Goal: Communication & Community: Answer question/provide support

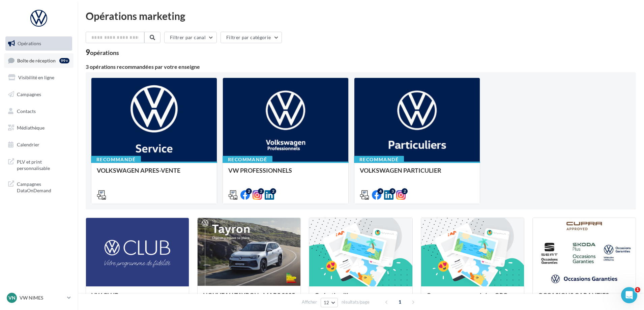
click at [47, 64] on link "Boîte de réception 99+" at bounding box center [38, 60] width 69 height 14
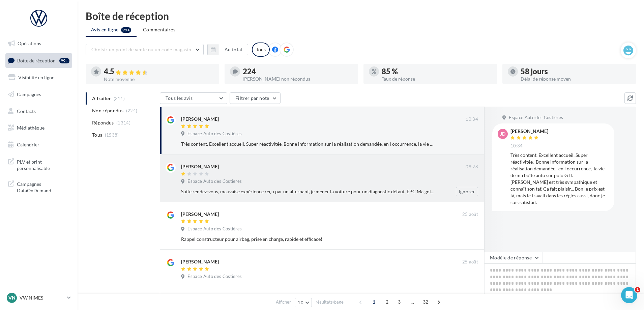
click at [319, 183] on div "Espace Auto des Costières" at bounding box center [329, 181] width 297 height 7
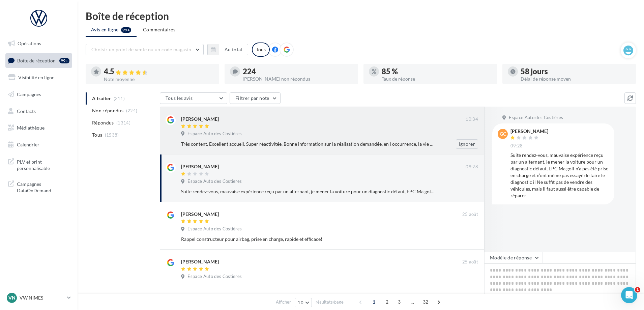
click at [306, 138] on div "Espace Auto des Costières" at bounding box center [329, 134] width 297 height 7
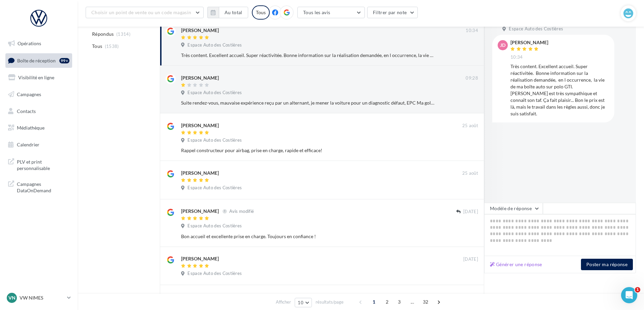
scroll to position [101, 0]
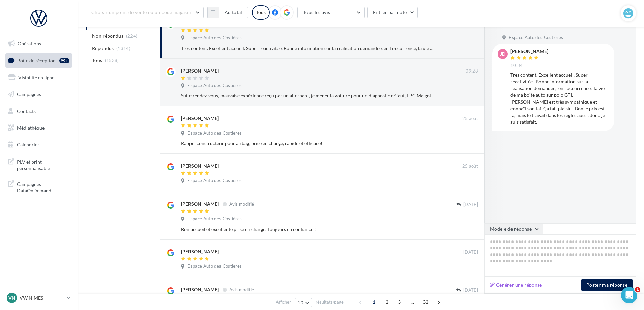
click at [529, 225] on button "Modèle de réponse" at bounding box center [513, 228] width 59 height 11
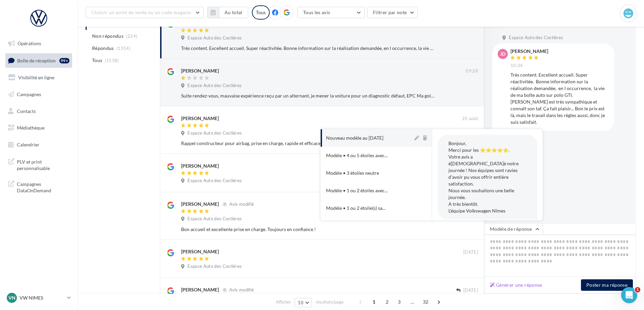
click at [370, 140] on div "Nouveau modèle au 12-11-2024" at bounding box center [354, 138] width 57 height 7
type textarea "**********"
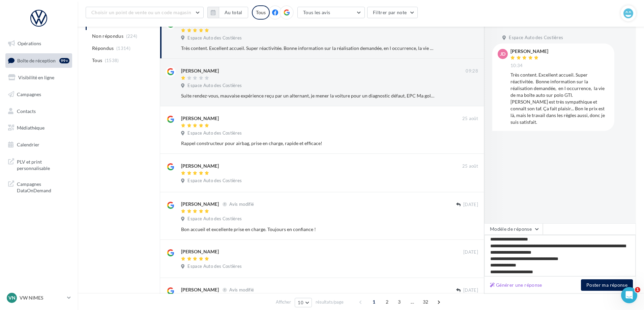
scroll to position [10, 0]
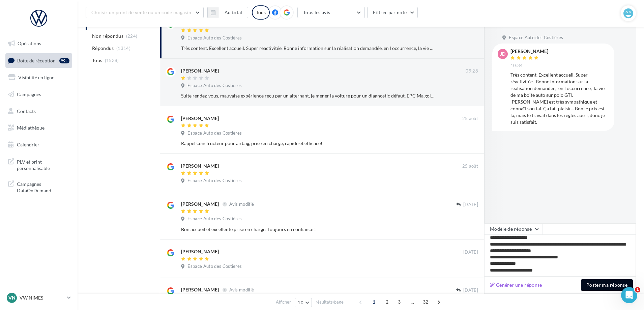
click at [604, 285] on button "Poster ma réponse" at bounding box center [607, 284] width 52 height 11
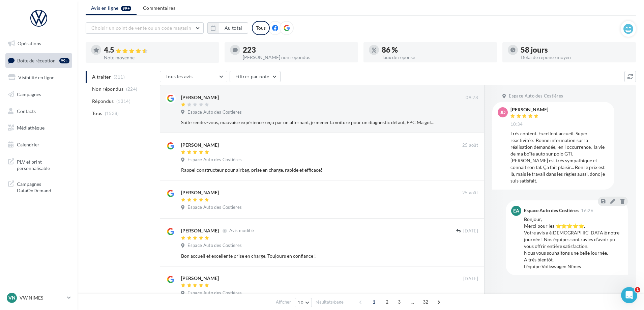
scroll to position [34, 0]
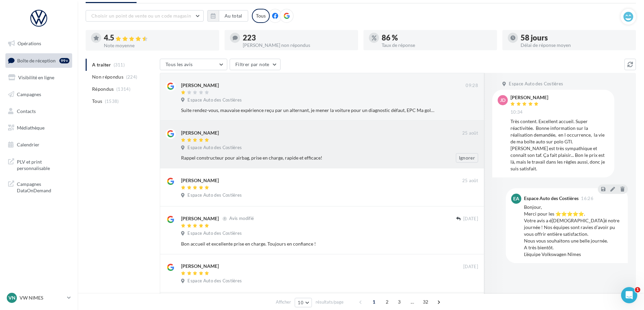
click at [279, 147] on div "Espace Auto des Costières" at bounding box center [329, 148] width 297 height 7
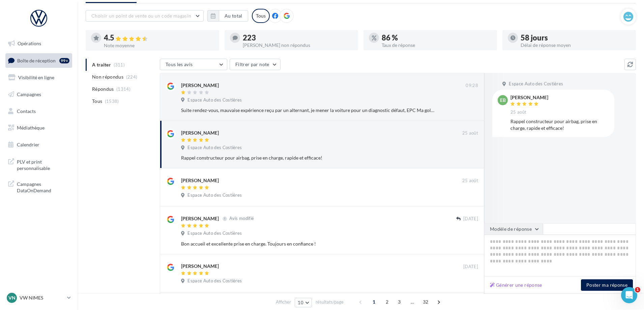
click at [513, 228] on button "Modèle de réponse" at bounding box center [513, 228] width 59 height 11
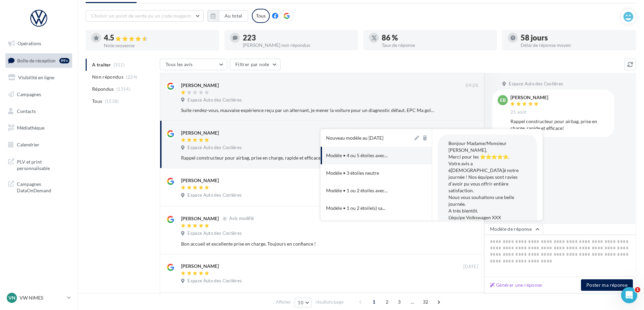
click at [349, 151] on button "Modèle • 4 ou 5 étoiles avec..." at bounding box center [367, 156] width 92 height 18
type textarea "**********"
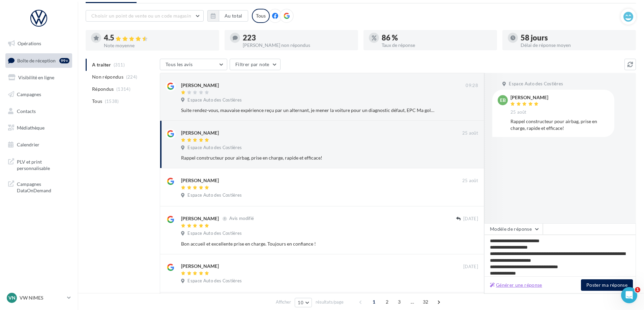
click at [524, 288] on button "Générer une réponse" at bounding box center [516, 285] width 58 height 8
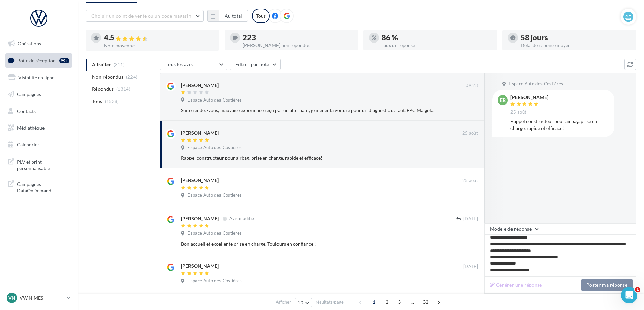
type textarea "**********"
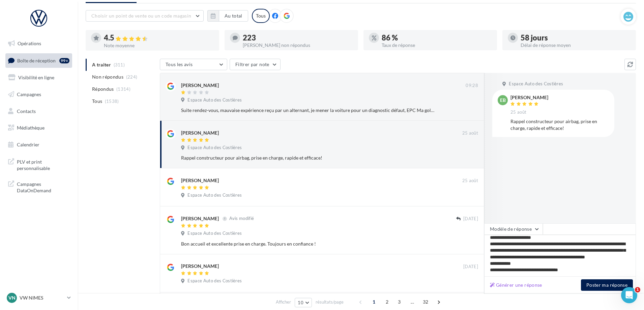
scroll to position [10, 0]
click at [599, 284] on button "Poster ma réponse" at bounding box center [607, 284] width 52 height 11
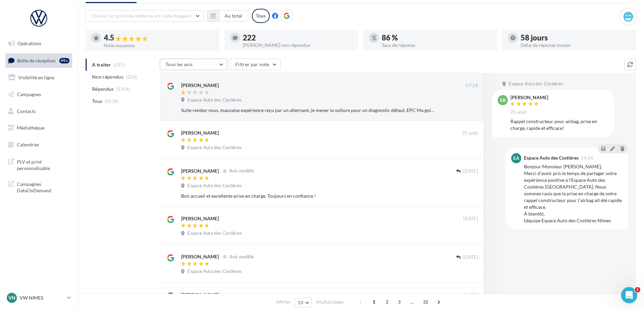
click at [216, 61] on button "Tous les avis" at bounding box center [193, 64] width 67 height 11
click at [212, 68] on button "Tous les avis" at bounding box center [193, 64] width 67 height 11
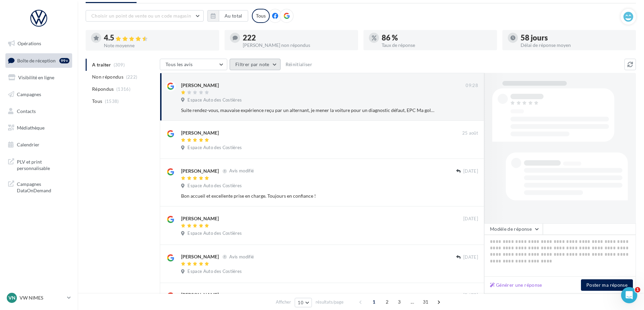
click at [267, 67] on button "Filtrer par note" at bounding box center [255, 64] width 51 height 11
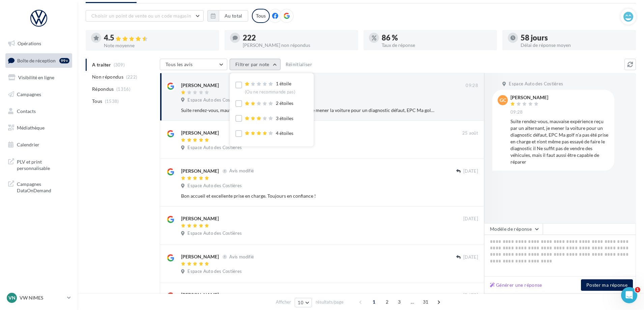
click at [257, 66] on button "Filtrer par note" at bounding box center [255, 64] width 51 height 11
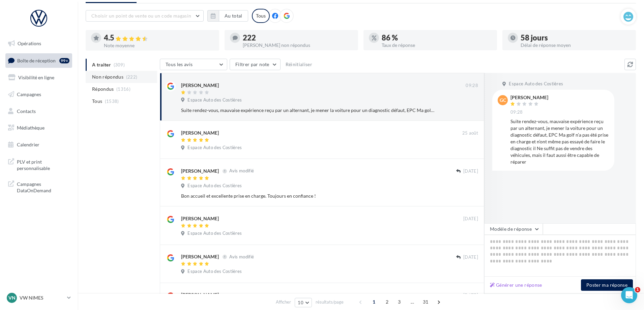
click at [119, 76] on span "Non répondus" at bounding box center [107, 77] width 31 height 7
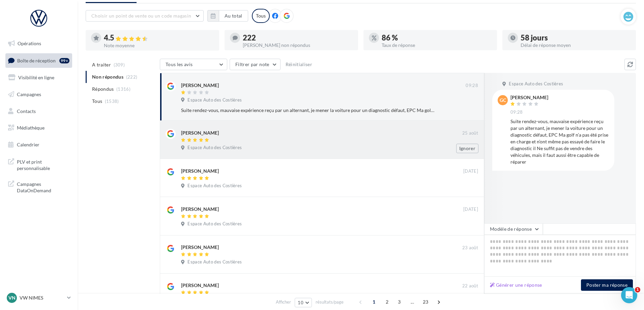
click at [252, 132] on div "Evelyne Jesset" at bounding box center [321, 132] width 281 height 7
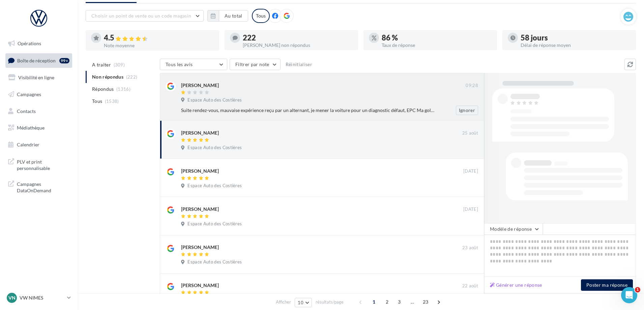
click at [249, 91] on div at bounding box center [323, 93] width 285 height 6
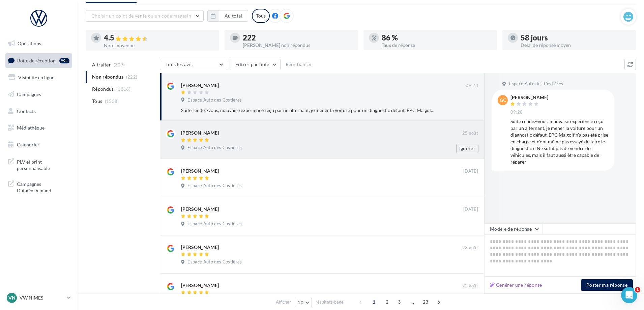
click at [257, 144] on div "Evelyne Jesset 25 août Espace Auto des Costières Ignorer" at bounding box center [329, 141] width 297 height 24
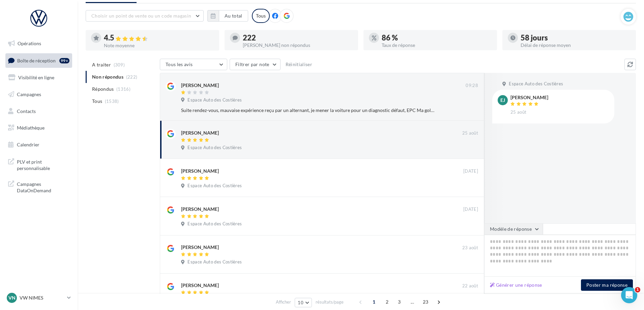
click at [512, 231] on button "Modèle de réponse" at bounding box center [513, 228] width 59 height 11
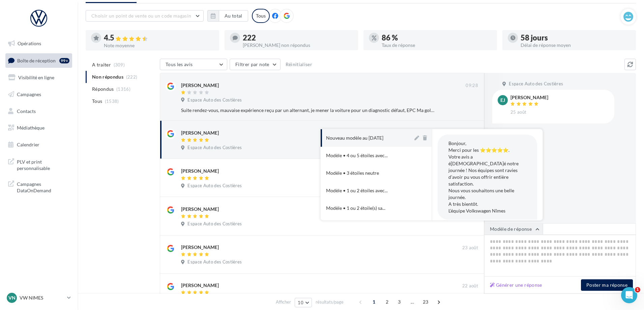
click at [514, 231] on button "Modèle de réponse" at bounding box center [513, 228] width 59 height 11
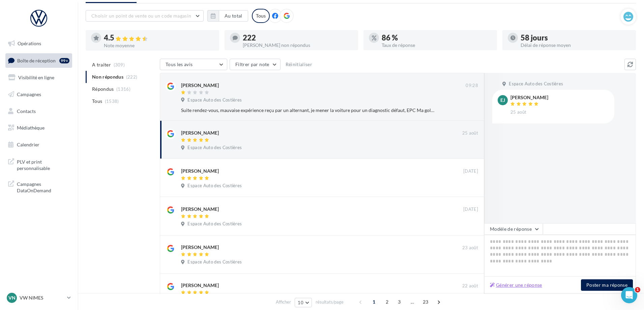
click at [532, 289] on button "Générer une réponse" at bounding box center [516, 285] width 58 height 8
type textarea "**********"
click at [521, 221] on div at bounding box center [505, 148] width 43 height 150
click at [59, 295] on p "VW NIMES" at bounding box center [42, 297] width 45 height 7
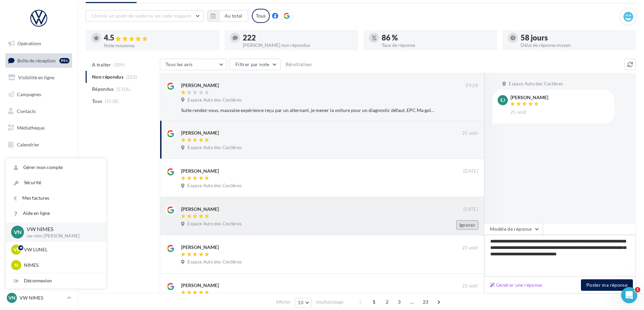
drag, startPoint x: 538, startPoint y: 264, endPoint x: 456, endPoint y: 227, distance: 90.1
click at [456, 227] on div "Gerard CLEMENCE 09:28 Espace Auto des Costières Suite rendez-vous, mauvaise exp…" at bounding box center [398, 287] width 476 height 429
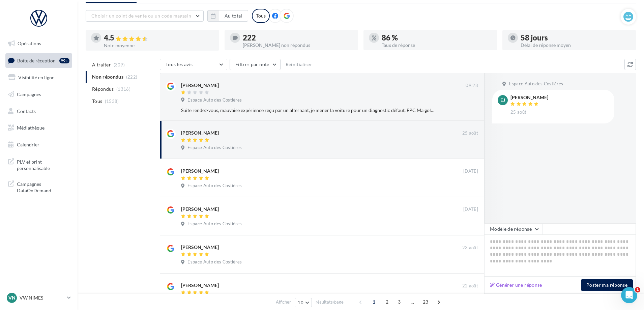
click at [595, 150] on div "Espace Auto des Costières EJ Evelyne Jesset 25 août" at bounding box center [560, 148] width 152 height 150
click at [513, 228] on button "Modèle de réponse" at bounding box center [513, 228] width 59 height 11
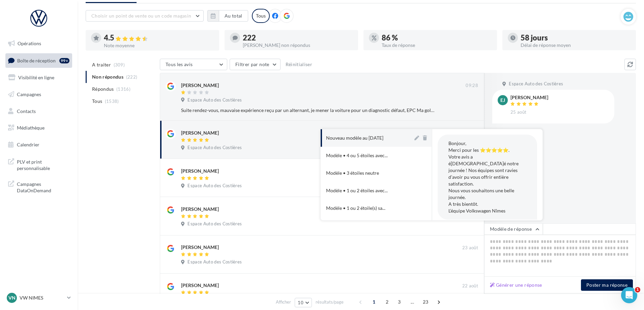
click at [379, 139] on div "Nouveau modèle au 12-11-2024" at bounding box center [354, 138] width 57 height 7
type textarea "**********"
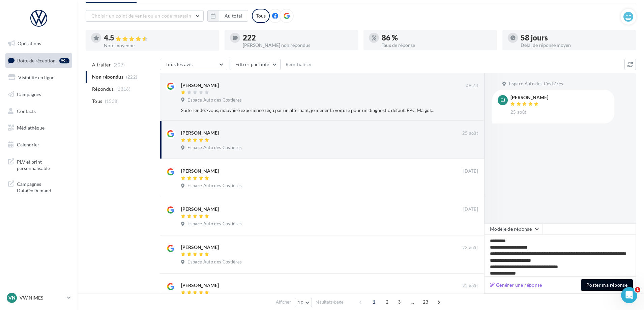
click at [605, 283] on button "Poster ma réponse" at bounding box center [607, 284] width 52 height 11
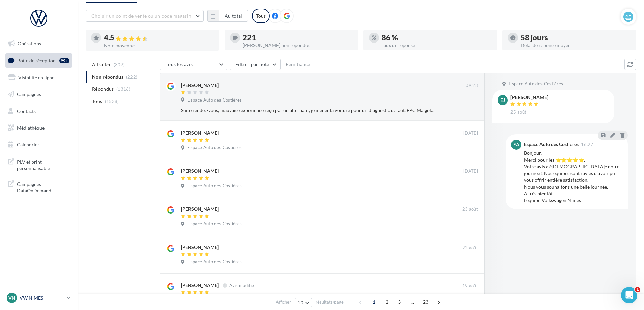
click at [41, 293] on div "VN VW NIMES vw-nim-eli" at bounding box center [36, 298] width 58 height 10
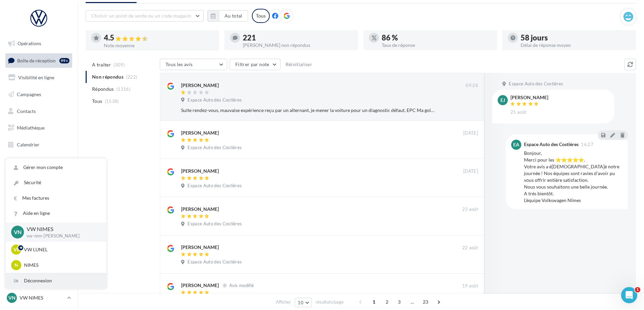
click at [42, 274] on div "Déconnexion" at bounding box center [56, 280] width 100 height 15
